Goal: Task Accomplishment & Management: Complete application form

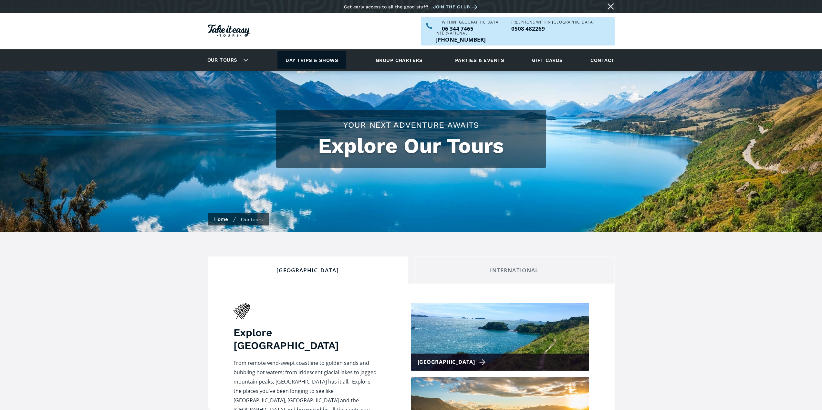
click at [329, 51] on link "Day trips & shows" at bounding box center [311, 60] width 69 height 18
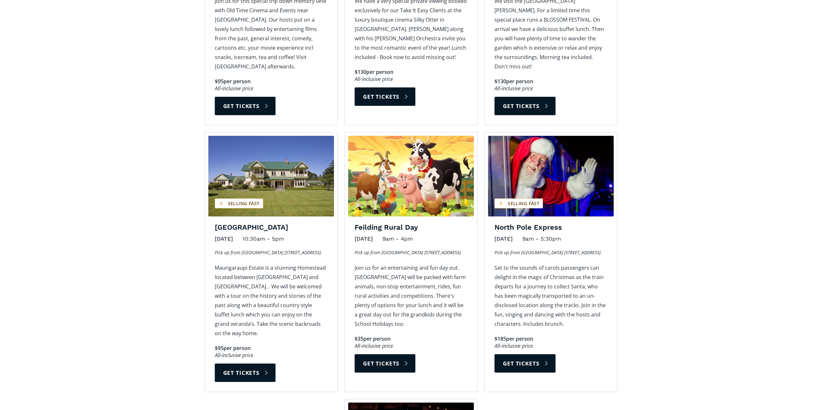
scroll to position [646, 0]
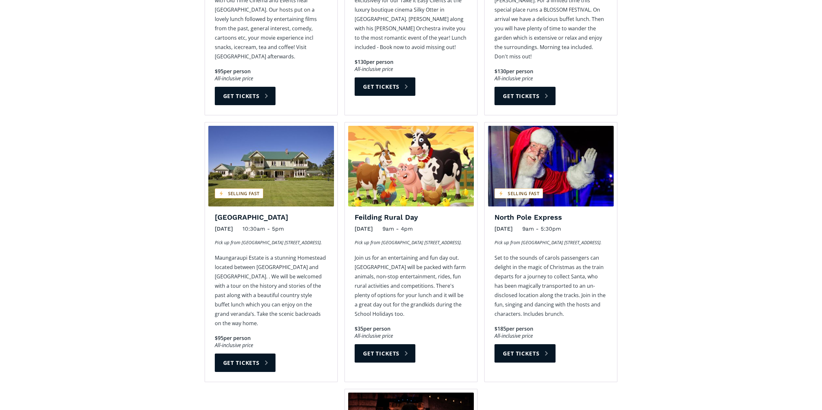
click at [573, 178] on img "Day trips and shows on sale" at bounding box center [551, 166] width 126 height 81
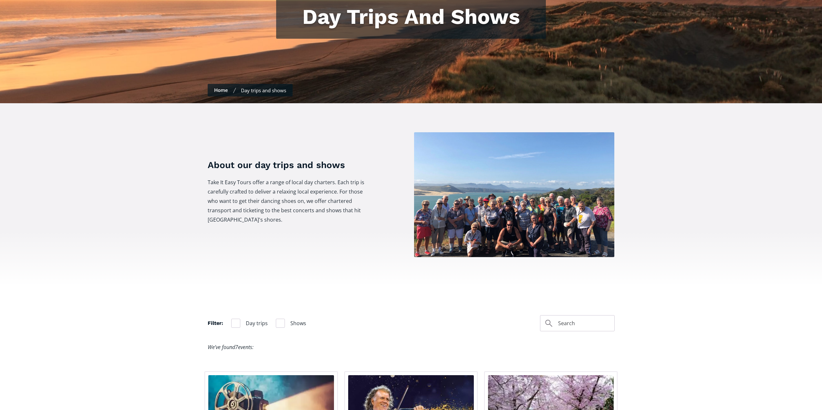
scroll to position [0, 0]
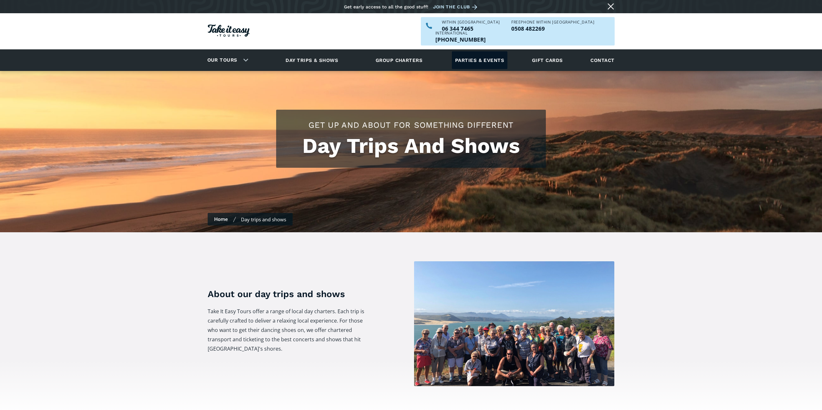
click at [486, 52] on link "Parties & events" at bounding box center [480, 60] width 56 height 18
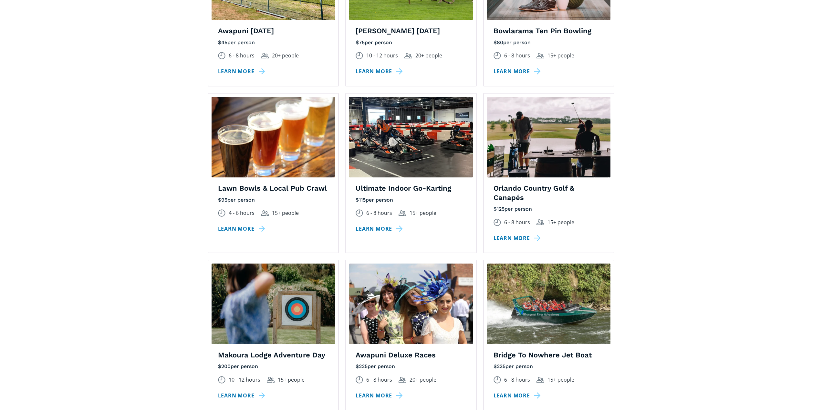
scroll to position [646, 0]
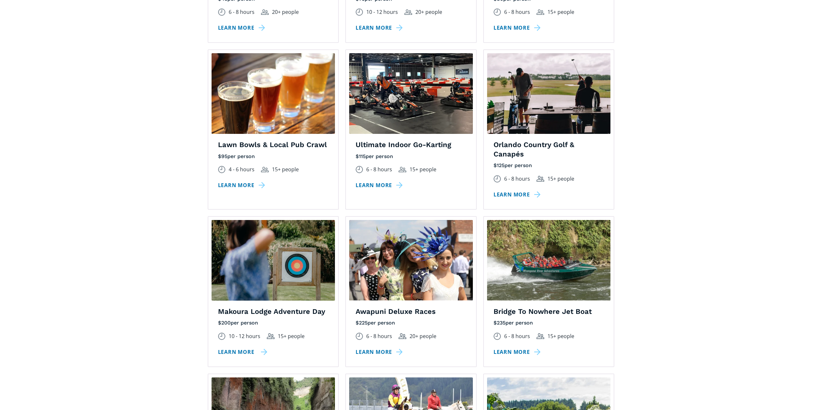
click at [241, 348] on link "Learn more" at bounding box center [242, 352] width 49 height 9
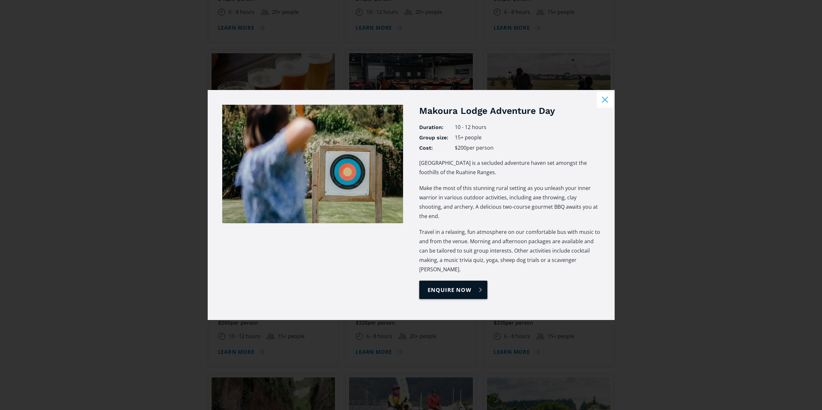
click at [453, 281] on link "enquire now" at bounding box center [453, 290] width 68 height 18
select select "Makoura Lodge Adventure Day"
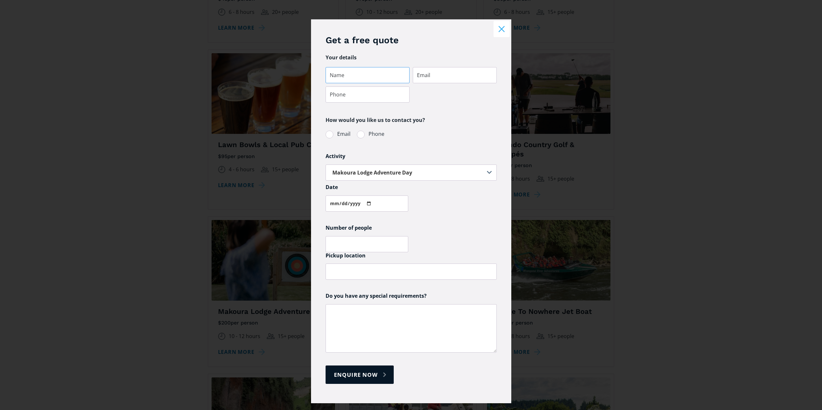
click at [356, 74] on input "Parties & events quote request" at bounding box center [367, 75] width 84 height 16
click at [367, 72] on input "Jodi B=" at bounding box center [367, 75] width 84 height 16
type input "Jodi Bunkder - Shane Stone Builders Limited"
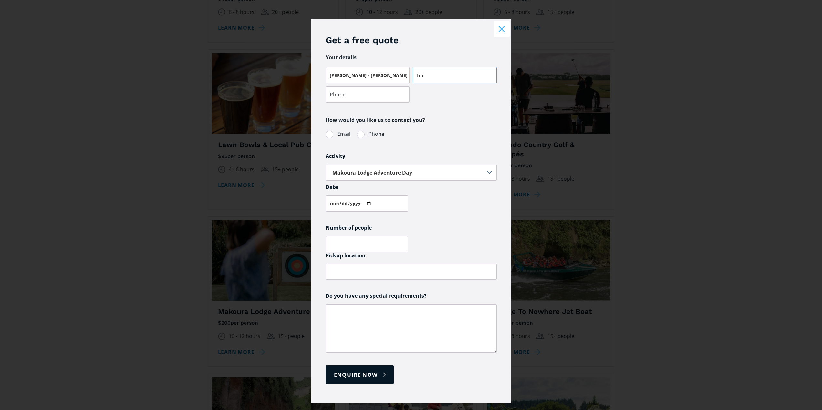
type input "finance@shanestonebuilders.co.nz"
type input "0213004875"
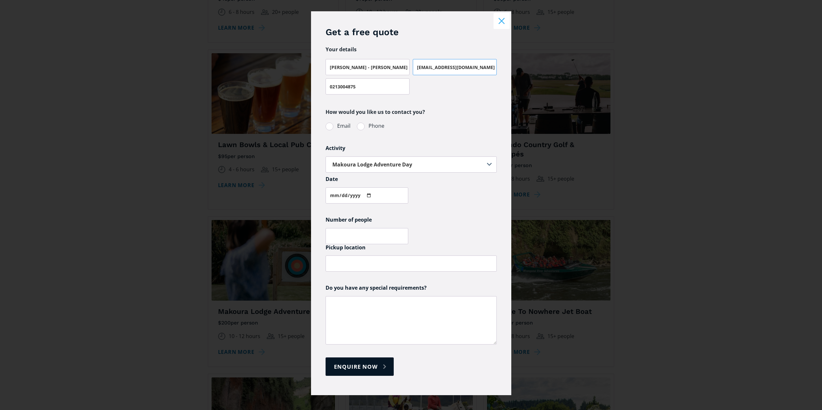
scroll to position [13, 0]
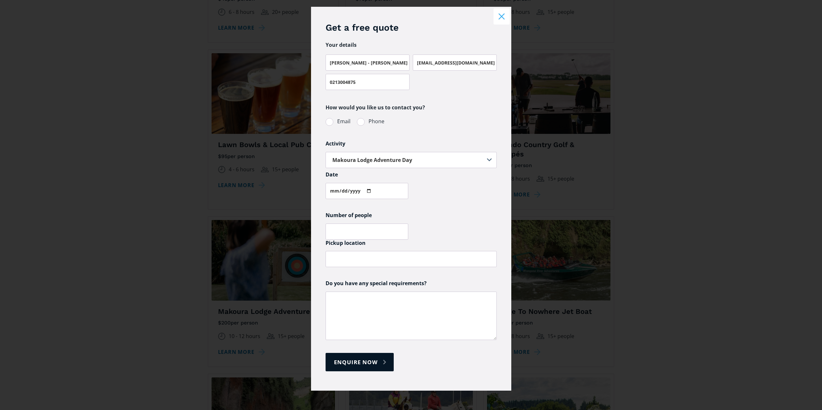
click at [339, 120] on span "Email" at bounding box center [343, 121] width 13 height 9
click at [336, 120] on input "Email" at bounding box center [334, 121] width 4 height 4
radio input "true"
click at [383, 118] on div "Phone" at bounding box center [371, 122] width 34 height 10
click at [375, 122] on span "Phone" at bounding box center [376, 121] width 16 height 9
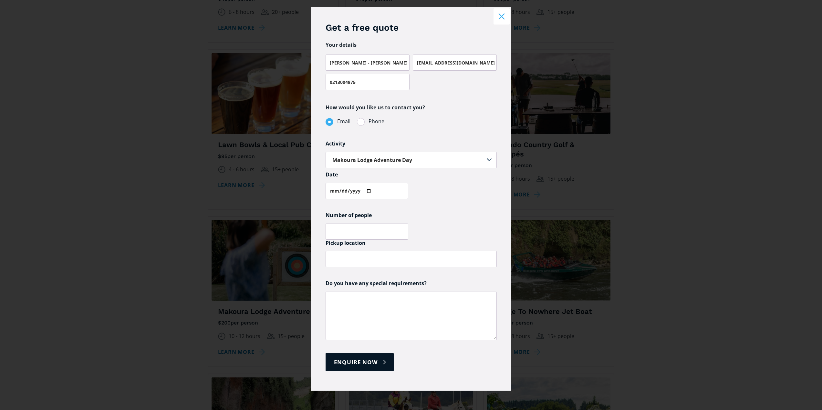
click at [367, 122] on input "Phone" at bounding box center [365, 121] width 4 height 4
radio input "true"
click at [337, 120] on span "Email" at bounding box center [343, 121] width 13 height 9
click at [336, 120] on input "Email" at bounding box center [334, 121] width 4 height 4
radio input "true"
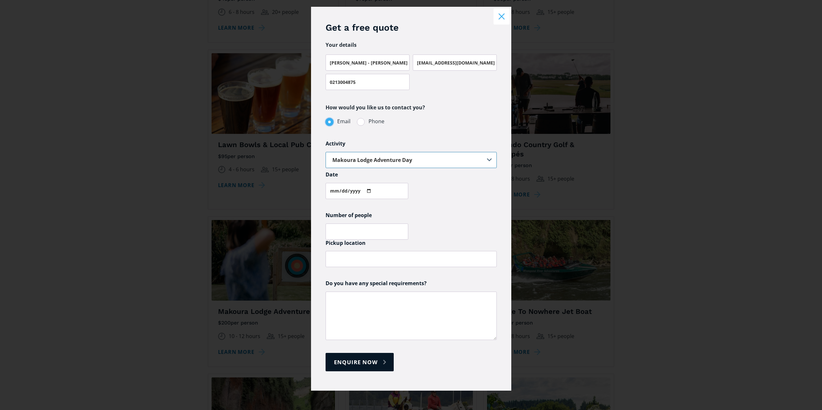
click at [399, 159] on select "Select one... Not sure Awapuni Deluxe Races Awapuni Race Day Bowlarama Ten Pin …" at bounding box center [410, 160] width 171 height 16
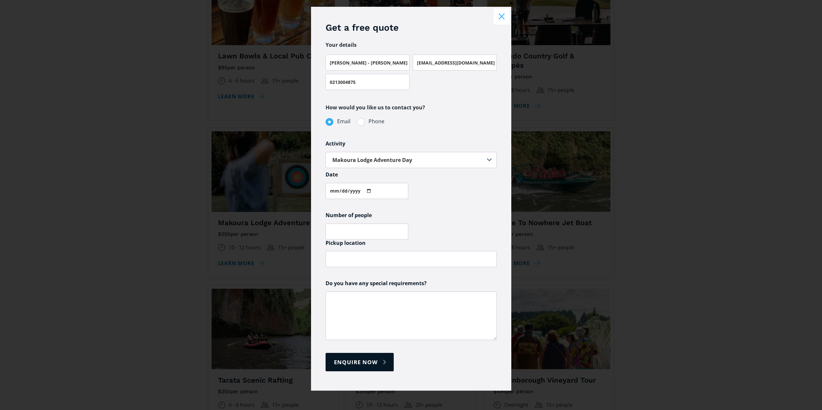
scroll to position [743, 0]
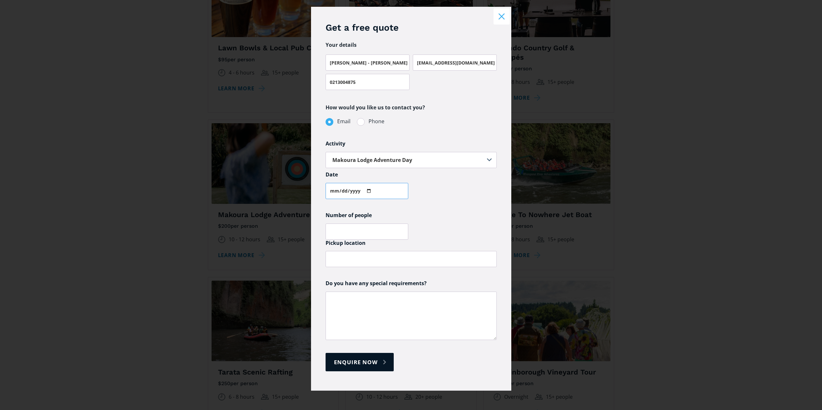
click at [346, 191] on input "Parties & events quote request" at bounding box center [366, 191] width 83 height 16
click at [362, 190] on input "Parties & events quote request" at bounding box center [366, 191] width 83 height 16
click at [367, 191] on input "Parties & events quote request" at bounding box center [366, 191] width 83 height 16
type input "2025-12-20"
click at [360, 227] on input "Parties & events quote request" at bounding box center [366, 232] width 83 height 16
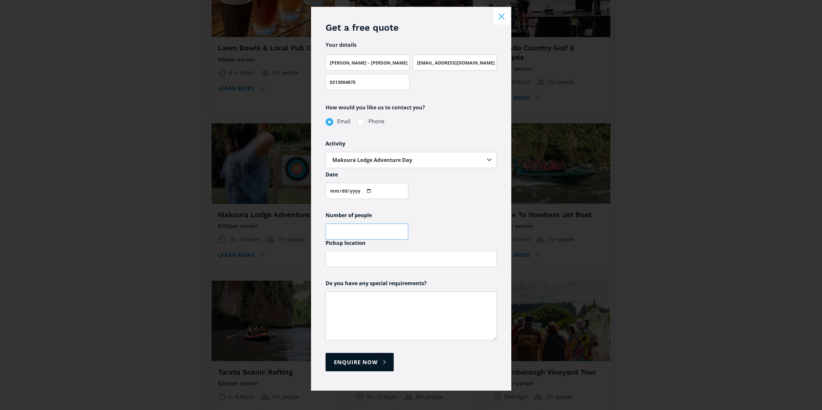
type input "5"
type input "45"
click at [382, 233] on input "45" at bounding box center [366, 232] width 83 height 16
click at [383, 258] on input "Parties & events quote request" at bounding box center [410, 259] width 171 height 16
type input "33 Wilson Street, Wanganui"
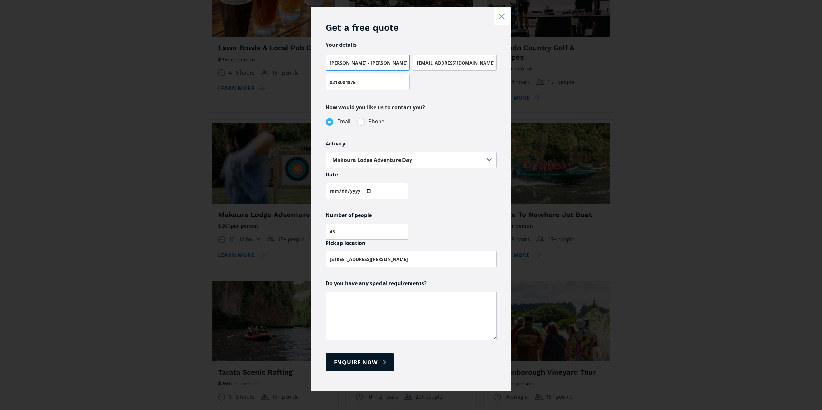
click at [351, 66] on input "Jodi Bunkder - Shane Stone Builders Limited" at bounding box center [367, 63] width 84 height 16
type input "Jodi Bunker - Shane Stone Builders Limited"
click at [400, 311] on textarea "Parties & events quote request" at bounding box center [410, 316] width 171 height 48
click at [327, 299] on textarea "Happy to email or phone me" at bounding box center [410, 316] width 171 height 48
click at [398, 296] on textarea "- Happy to email or phone me" at bounding box center [410, 316] width 171 height 48
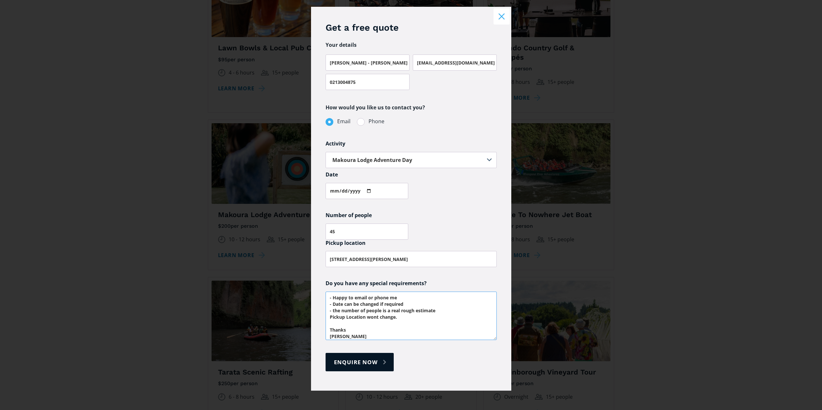
click at [328, 300] on textarea "- Happy to email or phone me - Date can be changed if required - the number of …" at bounding box center [410, 316] width 171 height 48
click at [340, 298] on textarea "Look for our Company Christmas Party - Happy to email or phone me - Date can be…" at bounding box center [410, 316] width 171 height 48
type textarea "Look at for our Company Christmas Party - Happy to email or phone me - Date can…"
click at [382, 365] on input "Enquire now" at bounding box center [359, 362] width 68 height 18
type input "Please wait..."
